Goal: Task Accomplishment & Management: Manage account settings

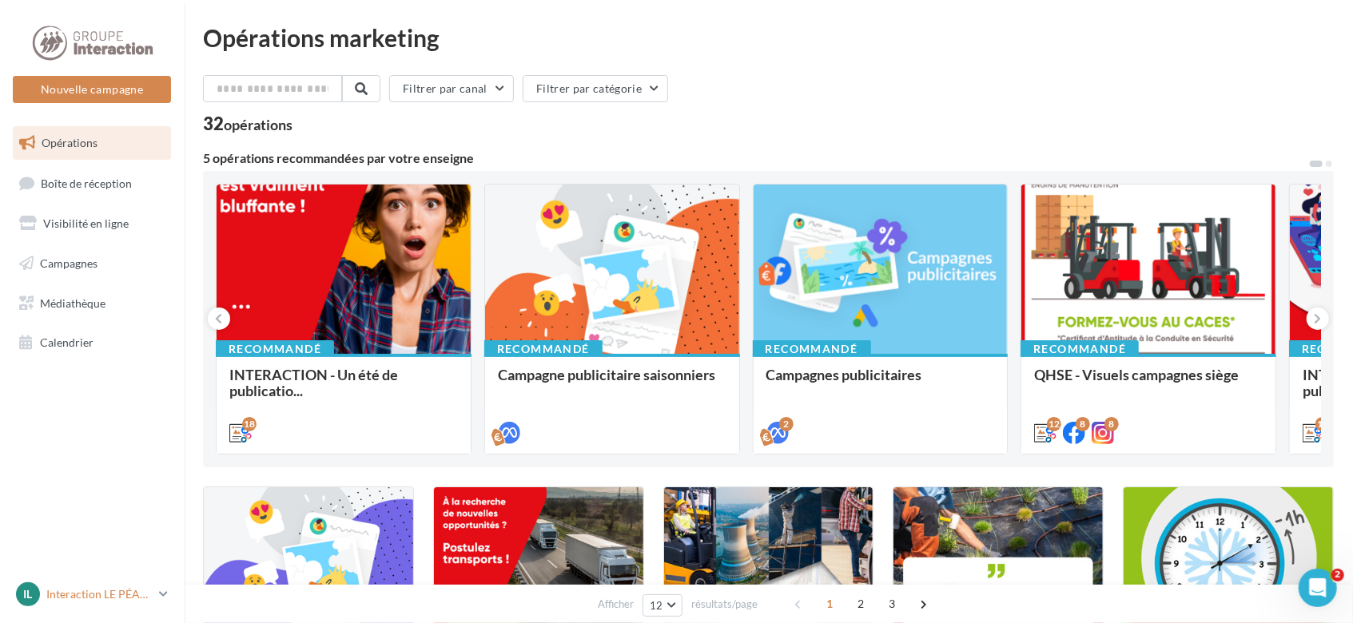
click at [149, 594] on p "Interaction LE PÉAGE DE ROUSSILLON" at bounding box center [99, 595] width 106 height 16
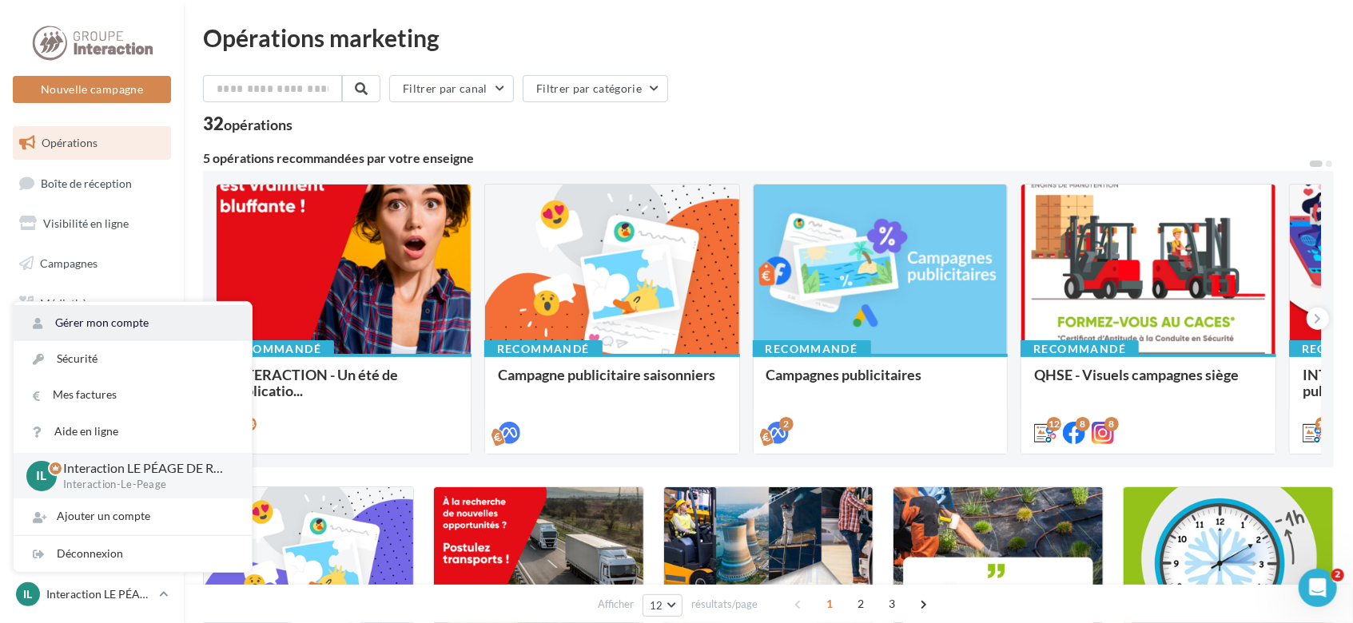
click at [122, 329] on link "Gérer mon compte" at bounding box center [133, 323] width 238 height 36
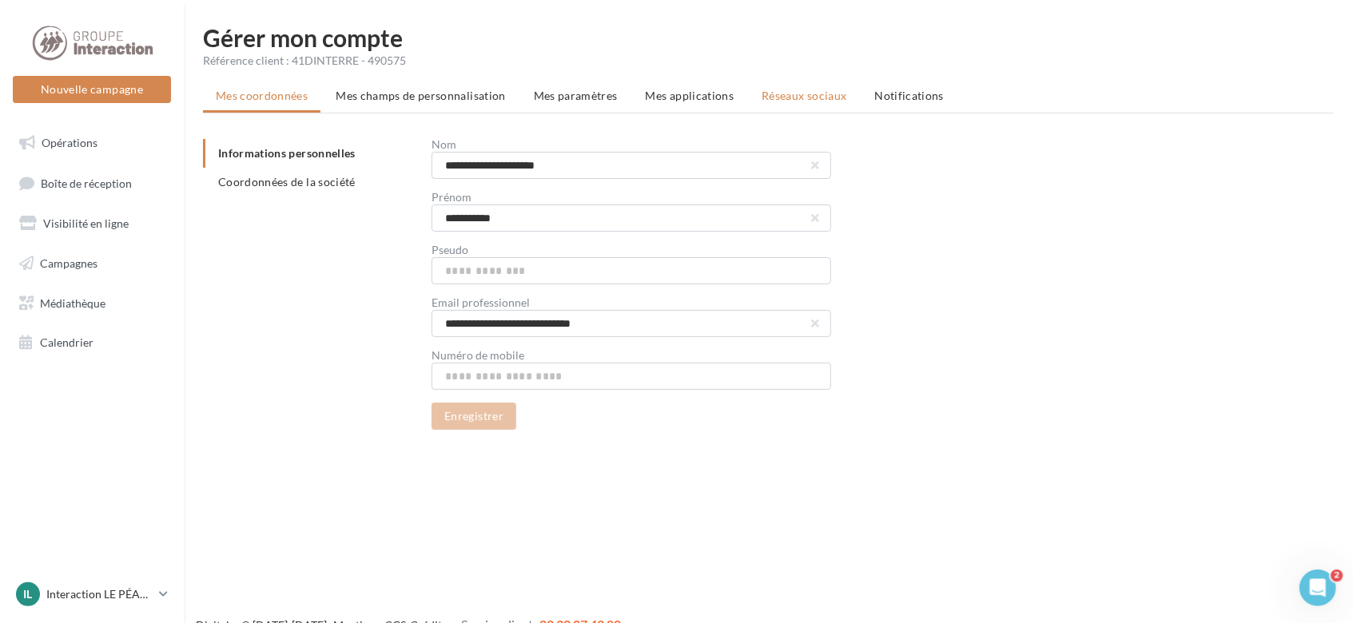
click at [782, 97] on span "Réseaux sociaux" at bounding box center [804, 96] width 85 height 14
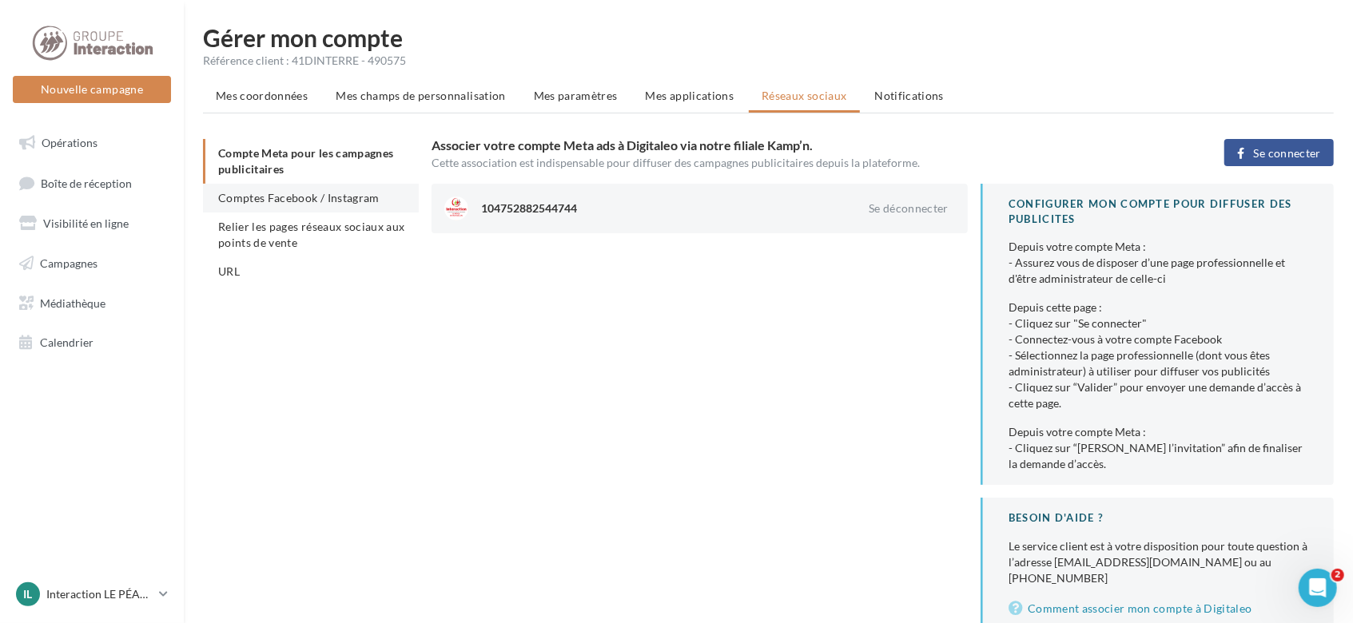
click at [328, 191] on span "Comptes Facebook / Instagram" at bounding box center [298, 198] width 161 height 14
